Goal: Browse casually

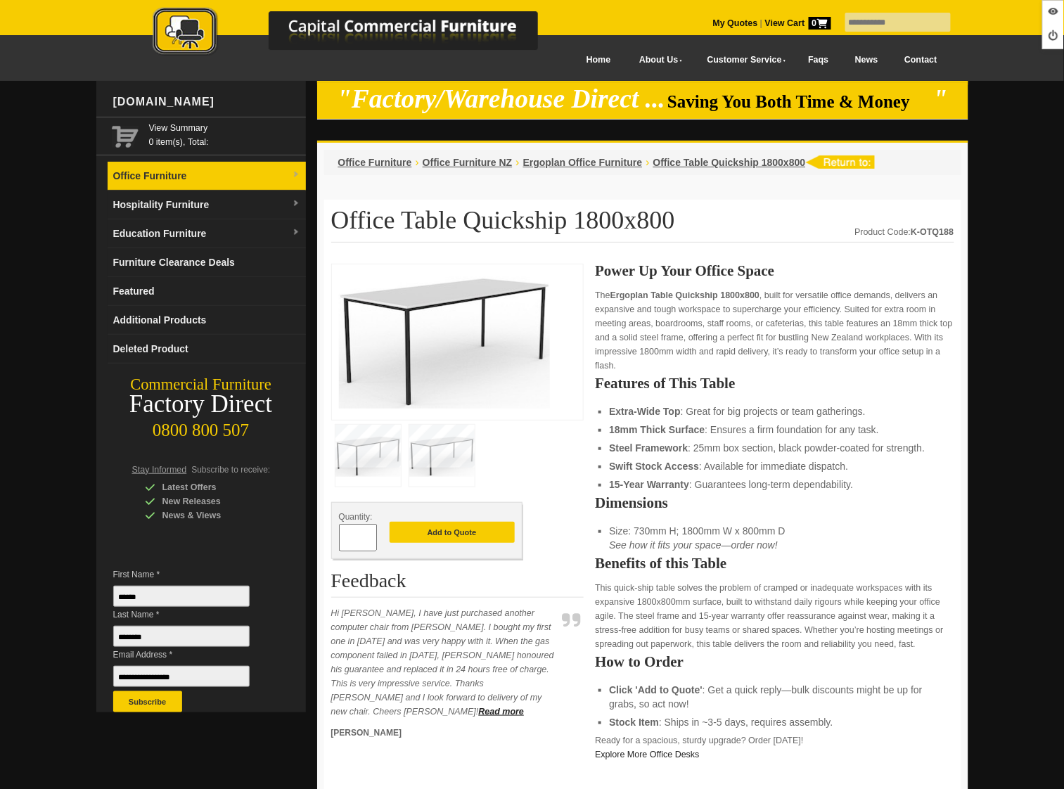
click at [160, 178] on link "Office Furniture" at bounding box center [207, 176] width 198 height 29
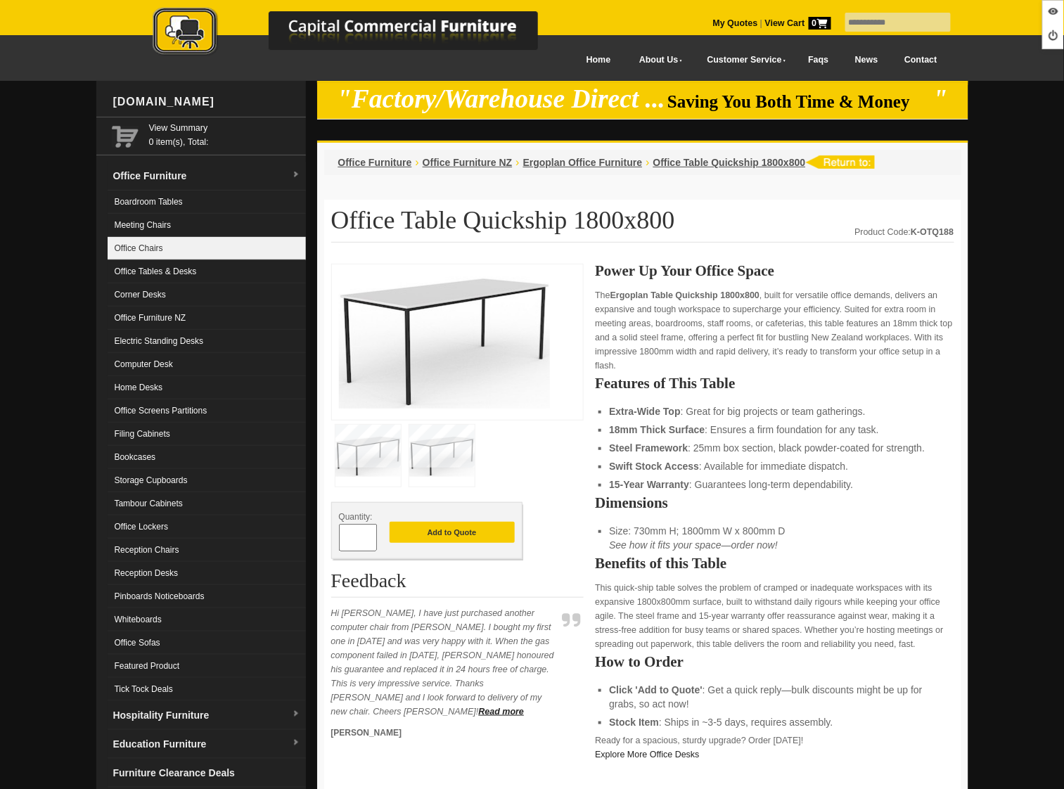
click at [163, 247] on link "Office Chairs" at bounding box center [207, 248] width 198 height 23
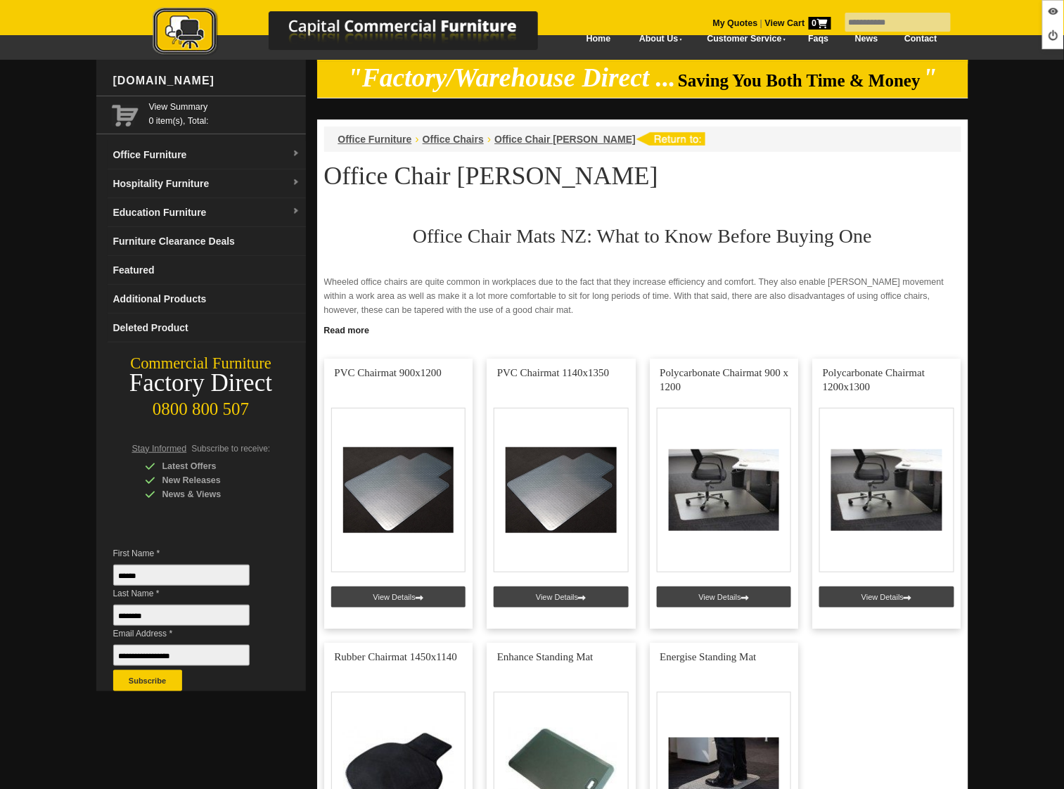
scroll to position [23, 0]
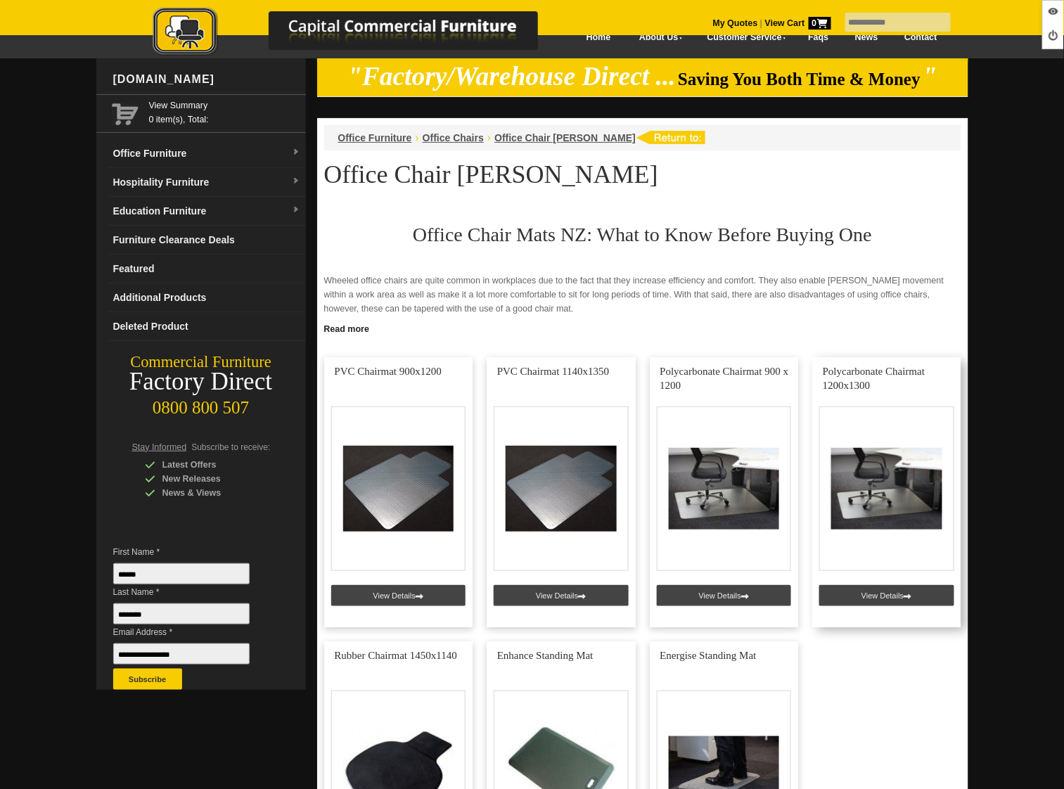
click at [901, 600] on link at bounding box center [887, 492] width 149 height 270
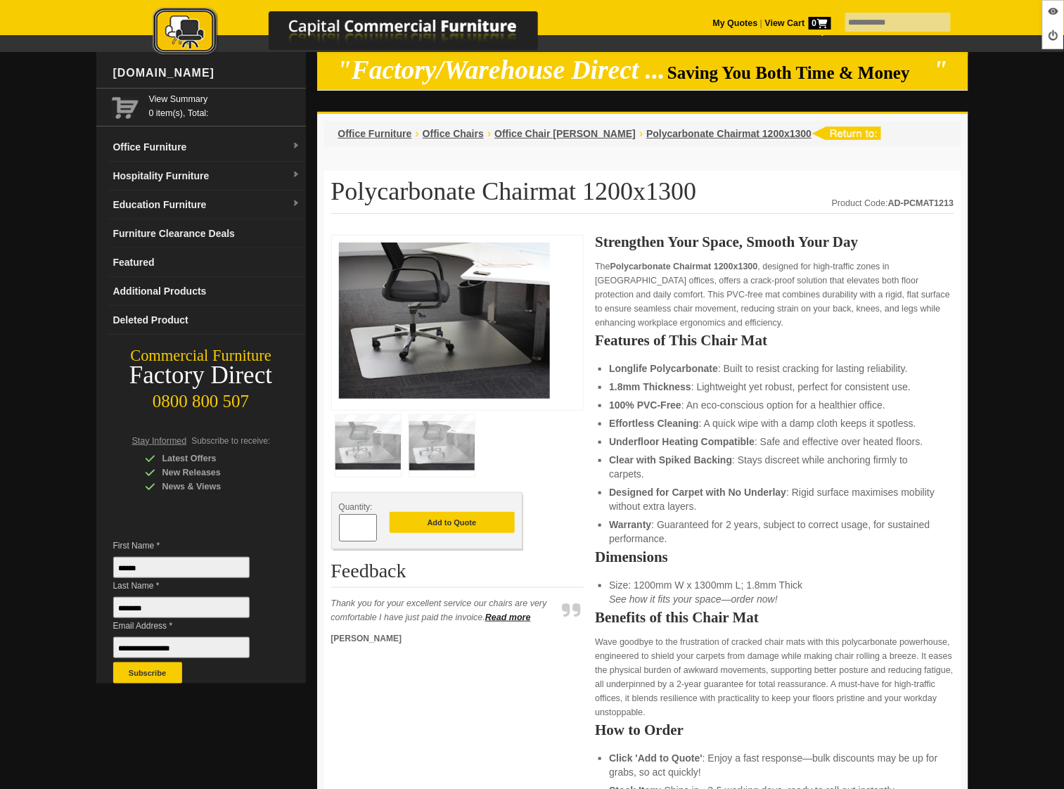
scroll to position [30, 0]
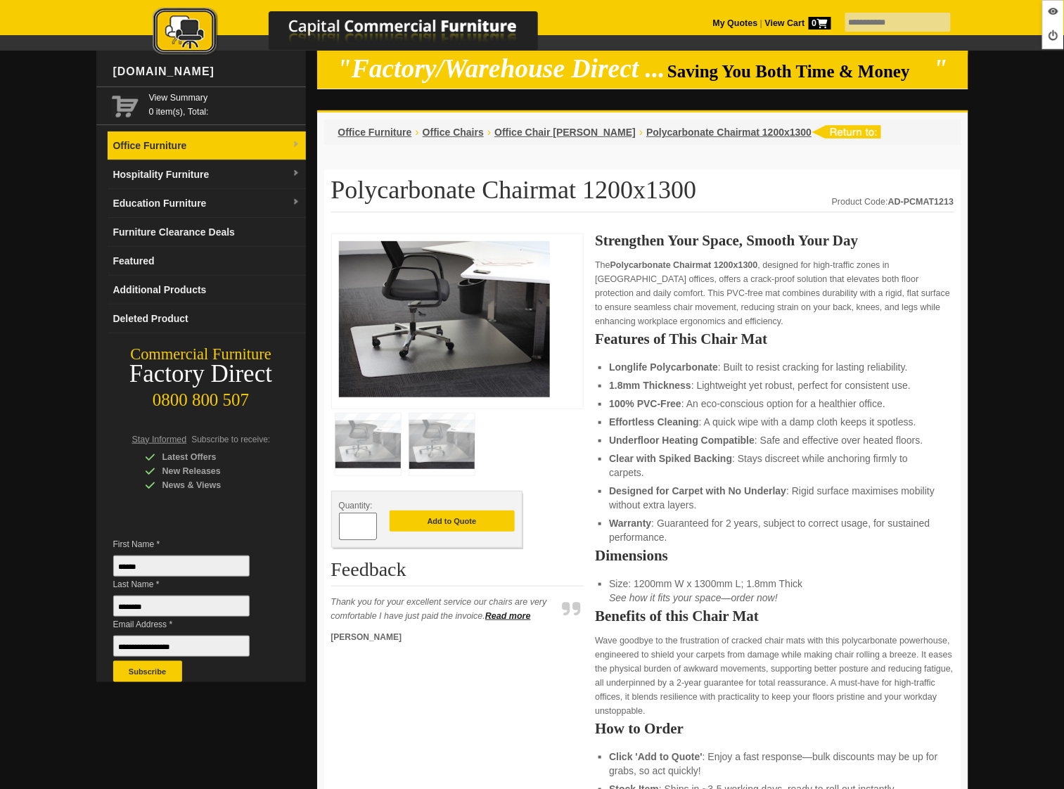
click at [152, 150] on link "Office Furniture" at bounding box center [207, 146] width 198 height 29
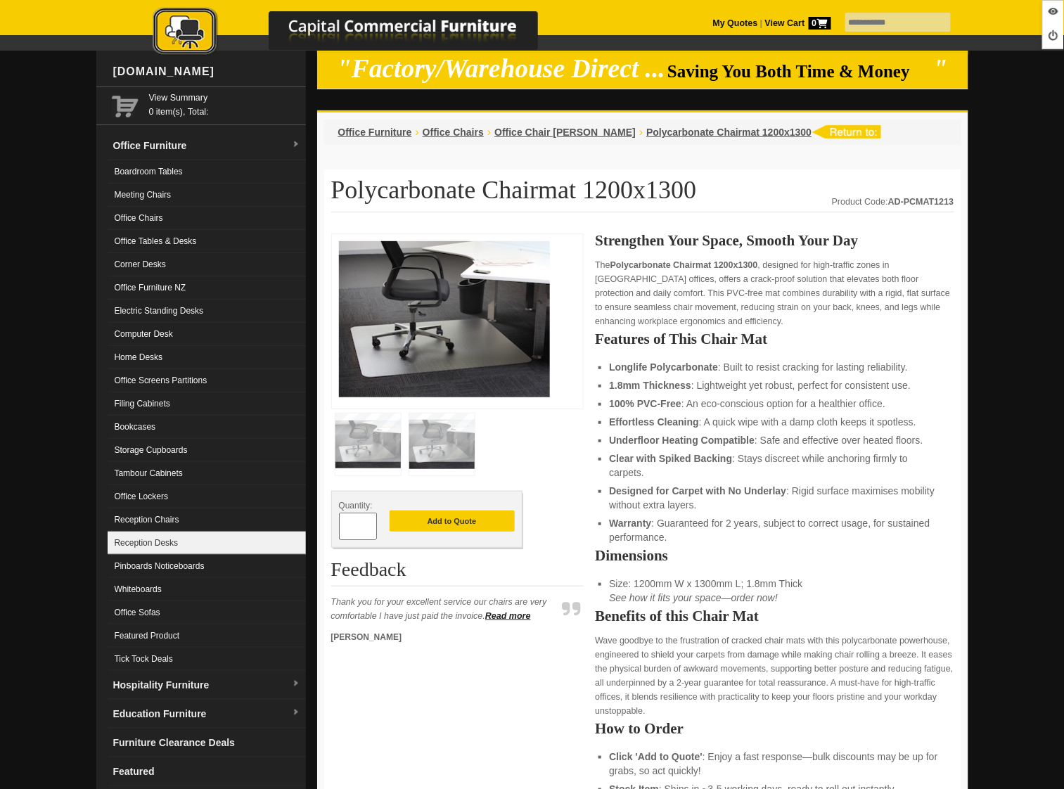
click at [177, 538] on link "Reception Desks" at bounding box center [207, 543] width 198 height 23
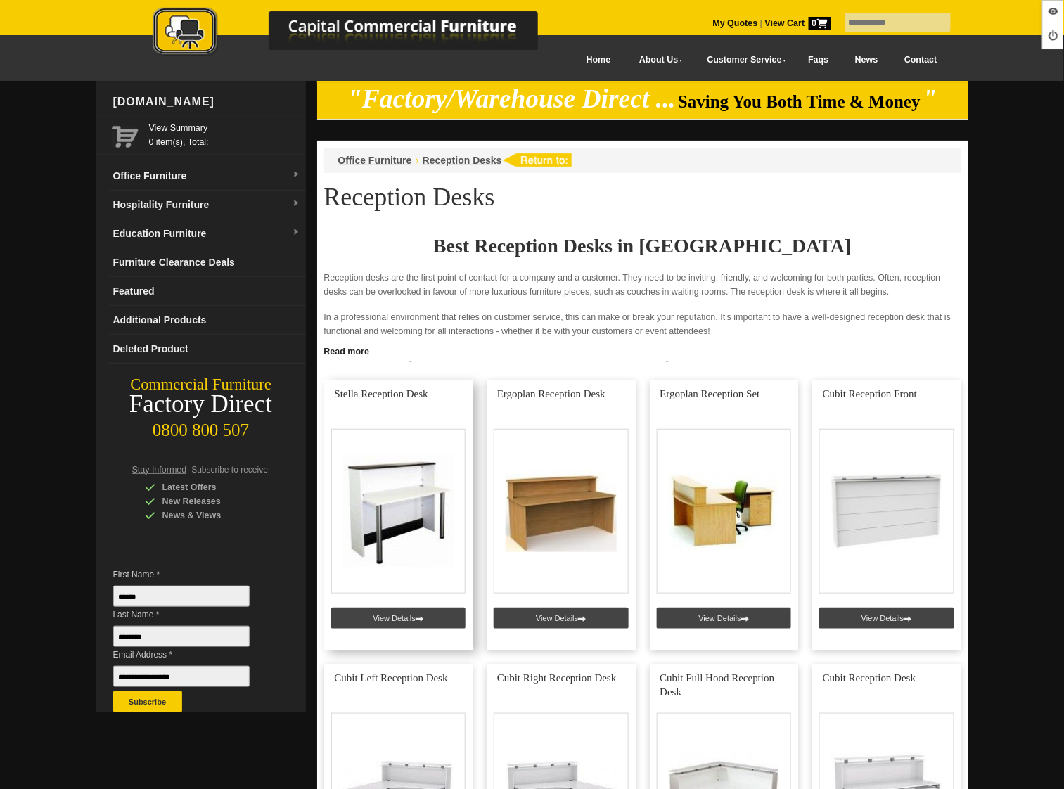
click at [395, 625] on link at bounding box center [398, 515] width 149 height 270
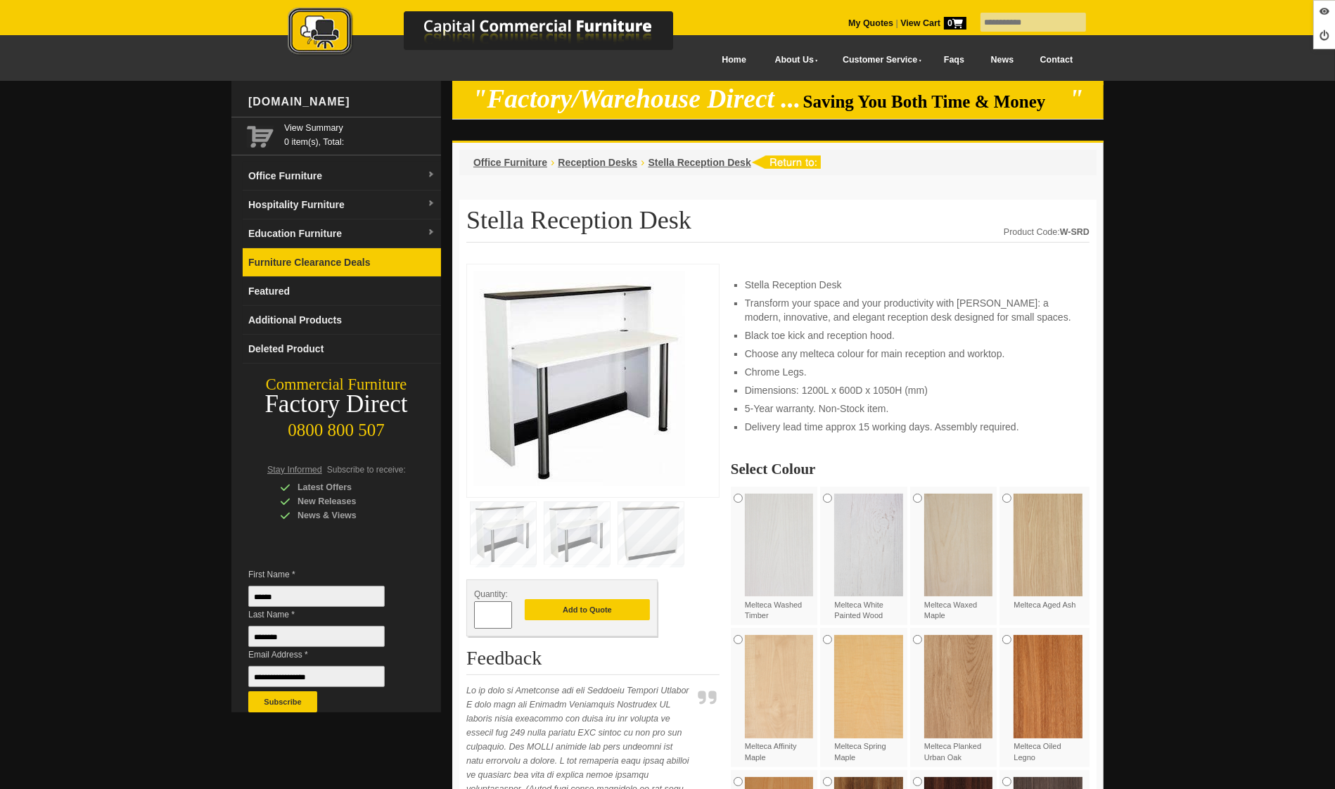
click at [295, 273] on link "Furniture Clearance Deals" at bounding box center [342, 262] width 198 height 29
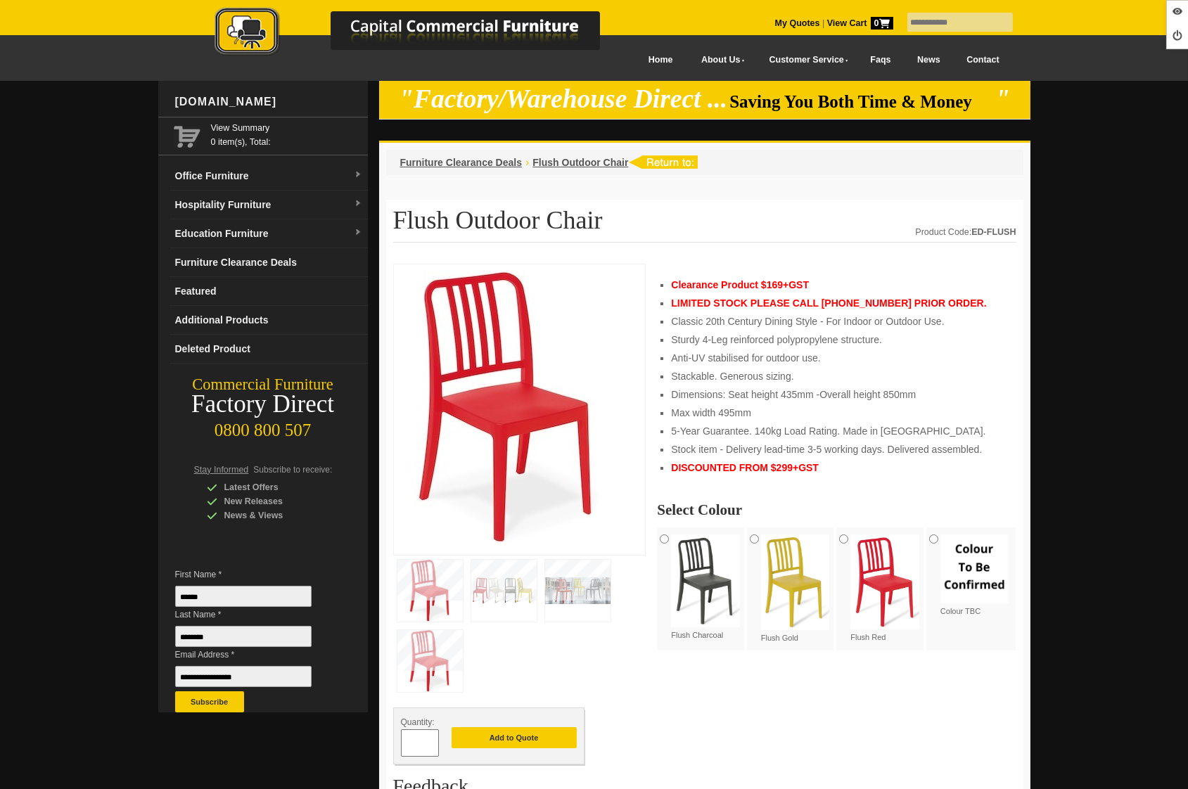
click at [254, 36] on img at bounding box center [422, 32] width 492 height 51
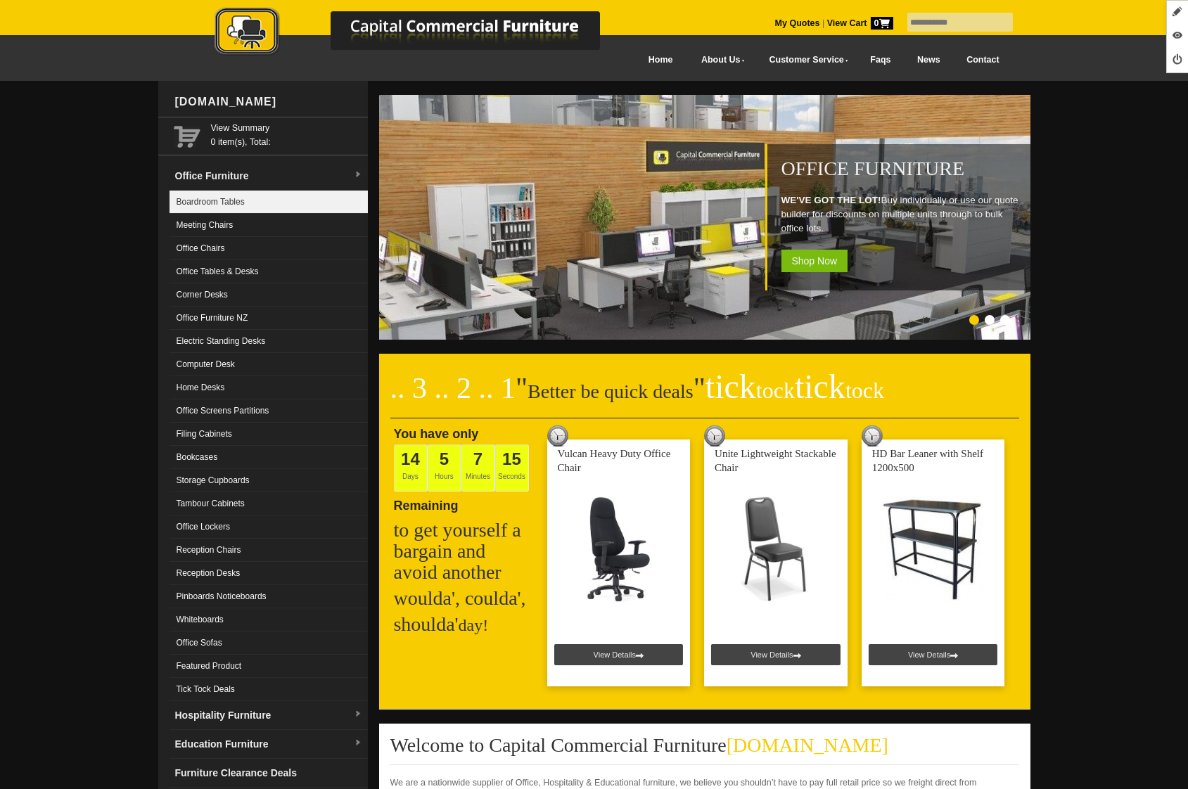
click at [228, 200] on link "Boardroom Tables" at bounding box center [269, 202] width 198 height 23
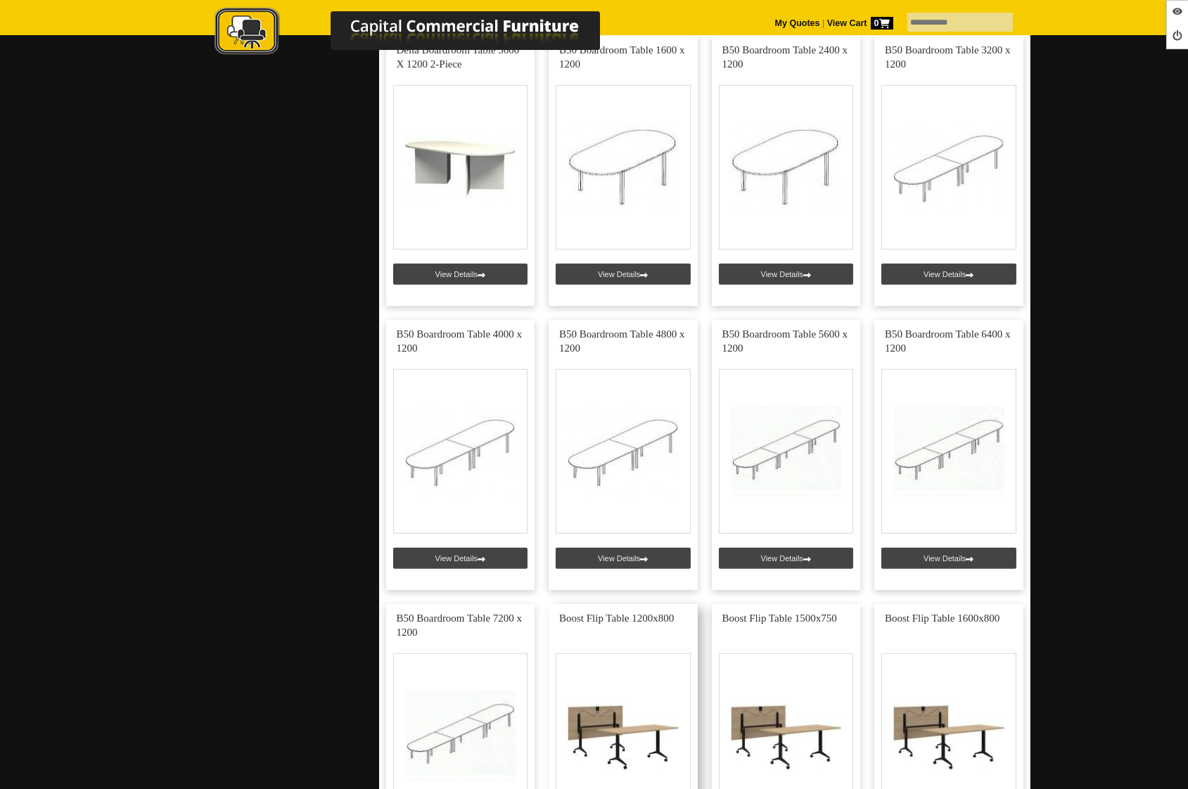
scroll to position [2605, 0]
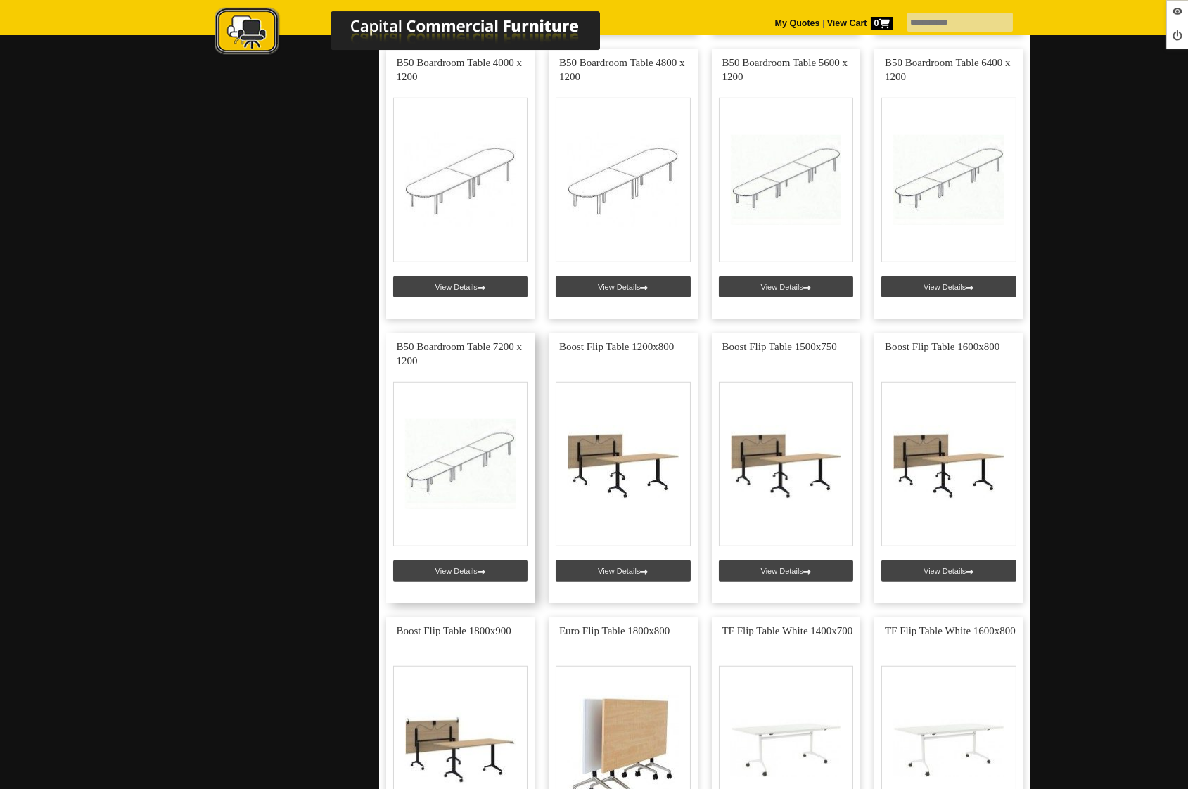
click at [443, 571] on link at bounding box center [460, 468] width 149 height 270
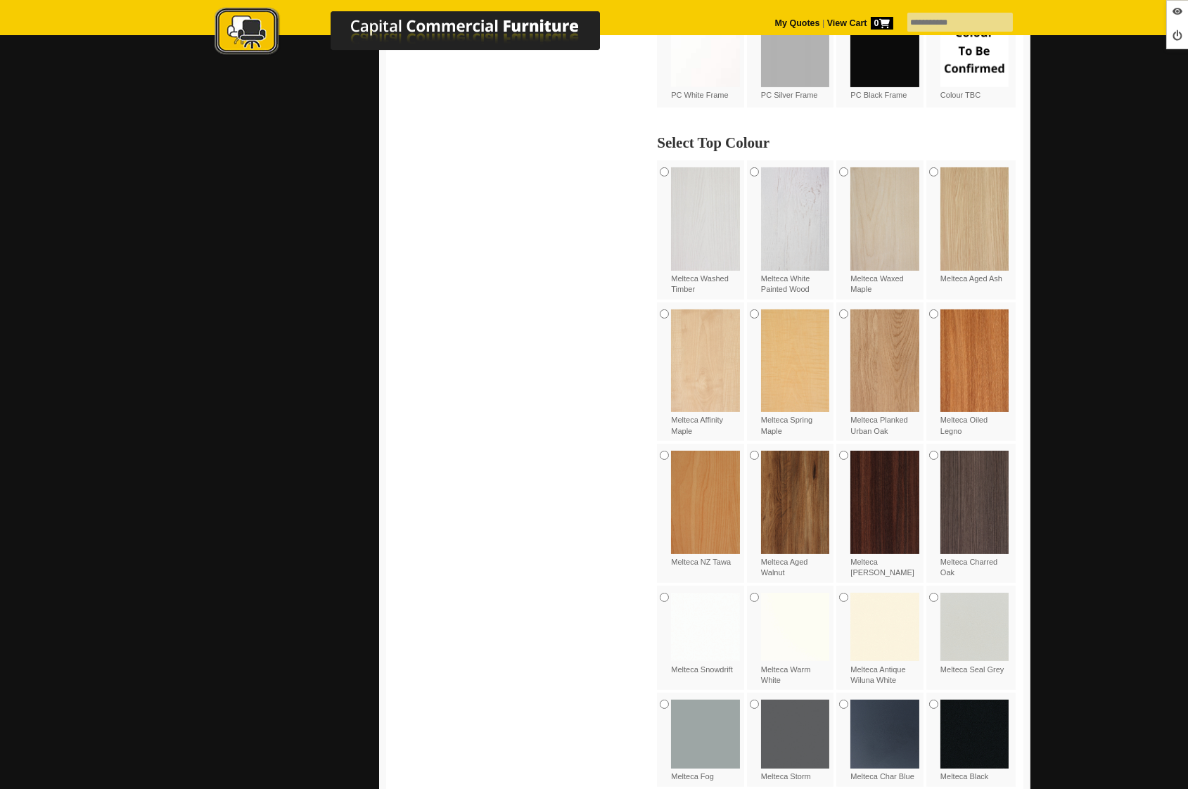
scroll to position [697, 0]
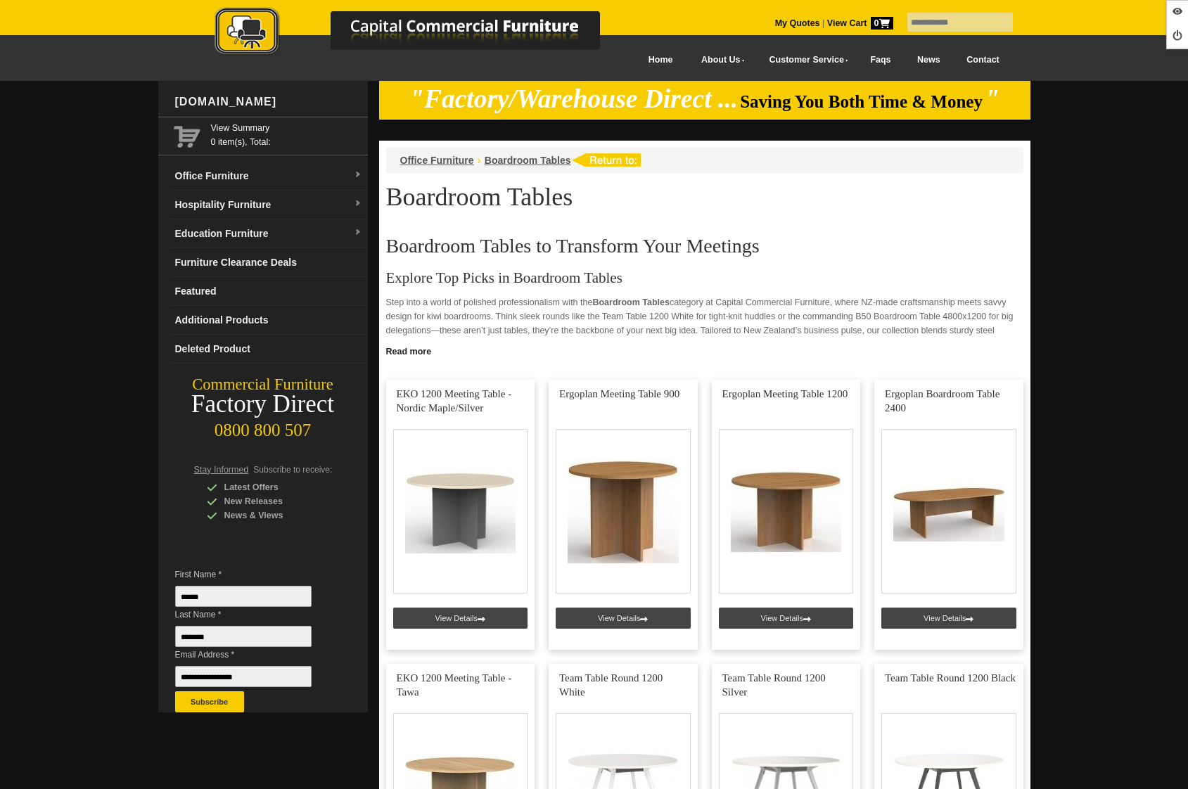
scroll to position [2605, 0]
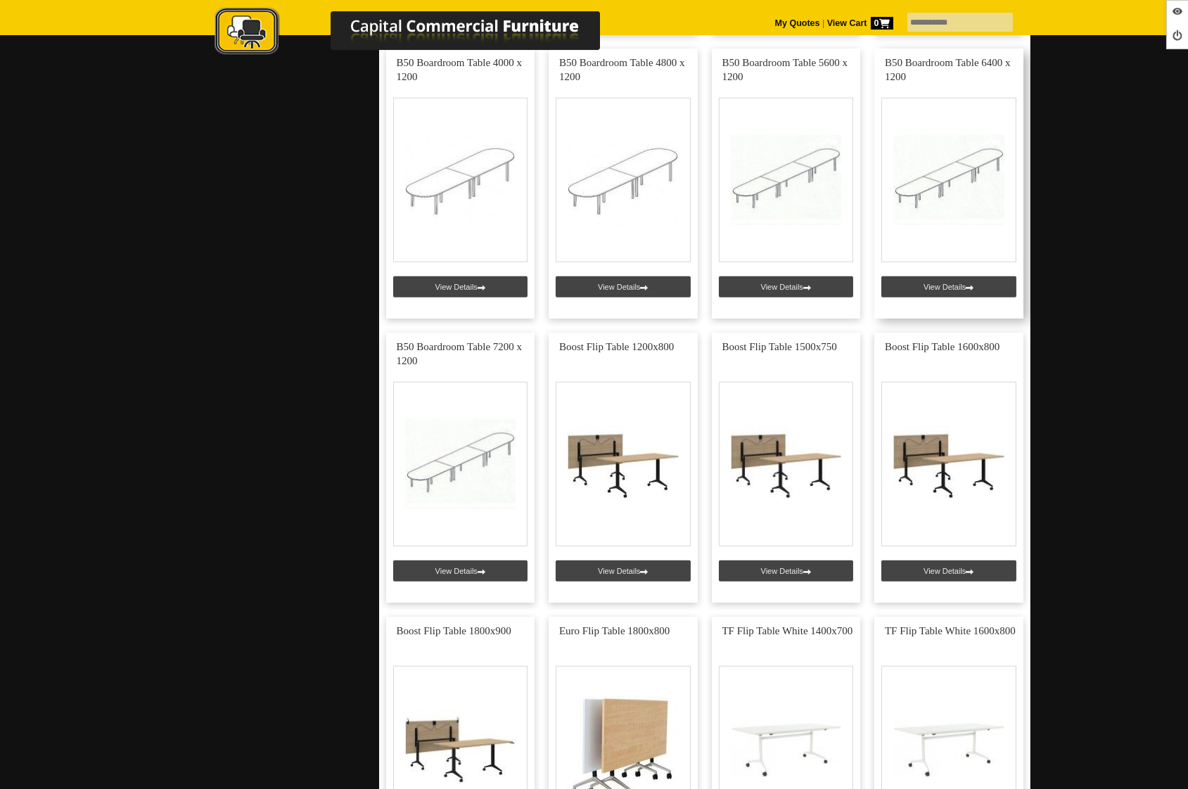
click at [953, 278] on link at bounding box center [949, 184] width 149 height 270
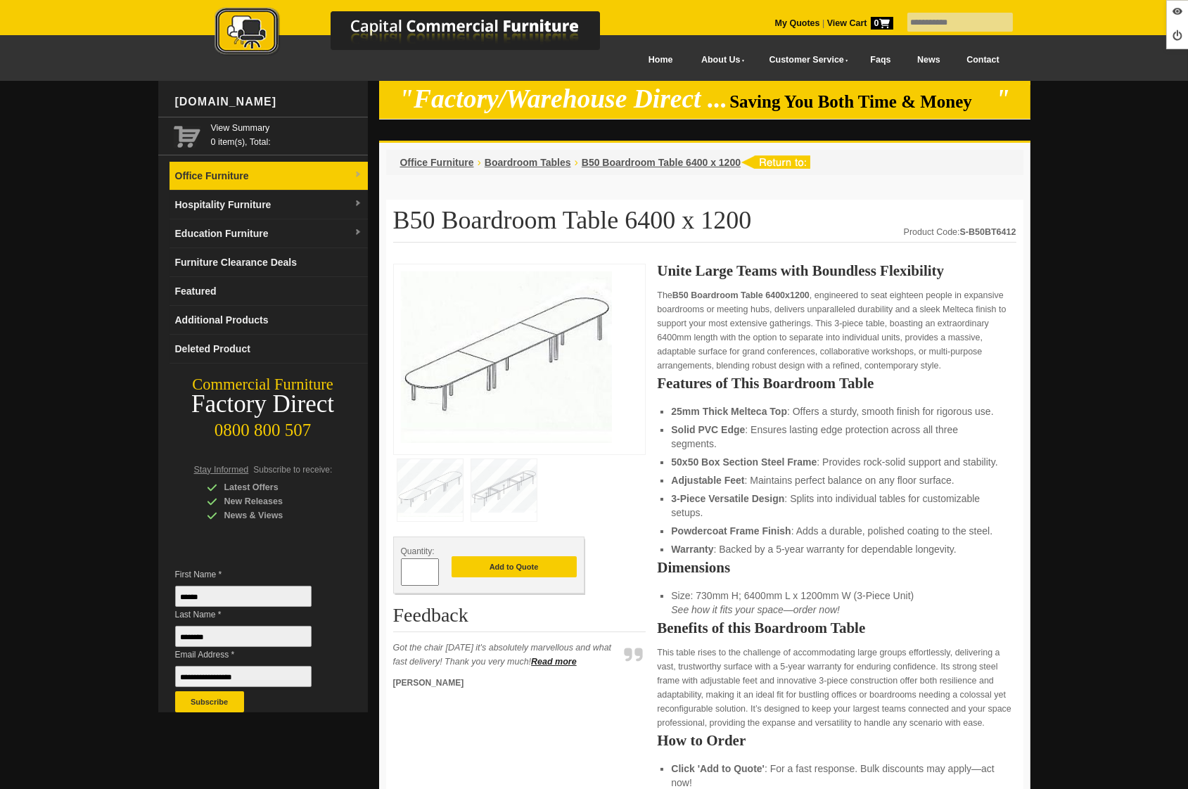
click at [267, 169] on link "Office Furniture" at bounding box center [269, 176] width 198 height 29
